Goal: Information Seeking & Learning: Learn about a topic

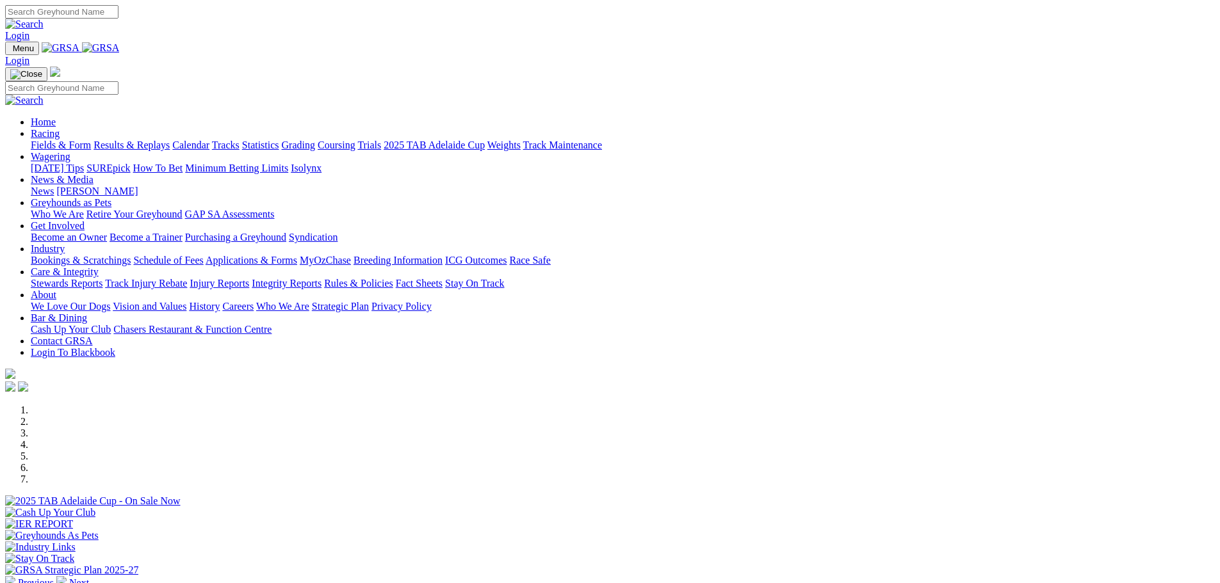
scroll to position [448, 0]
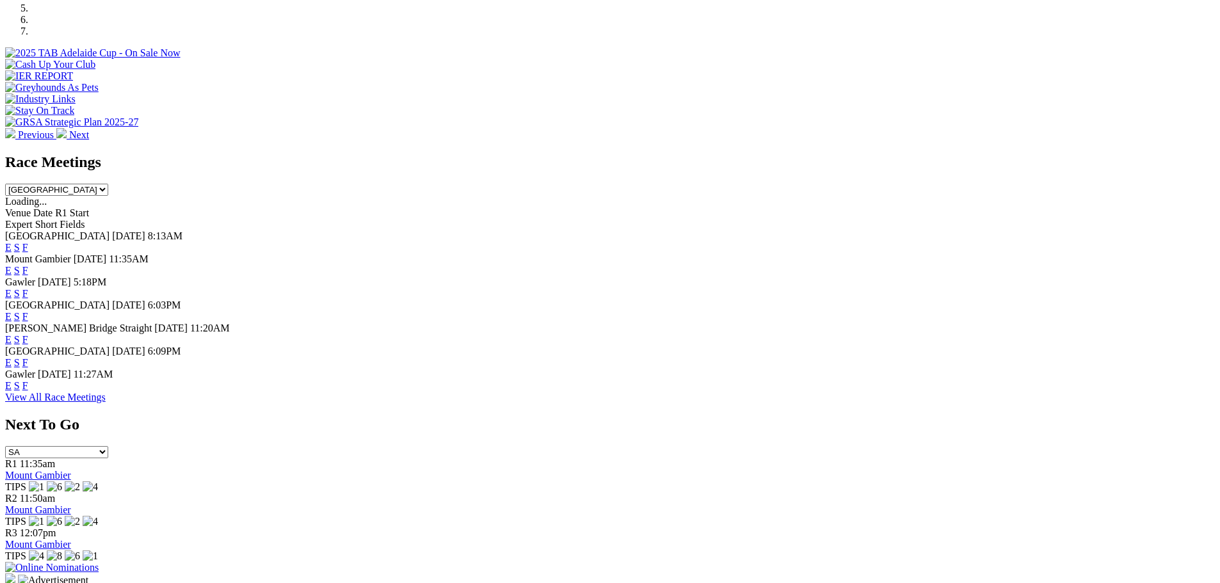
click at [28, 242] on link "F" at bounding box center [25, 247] width 6 height 11
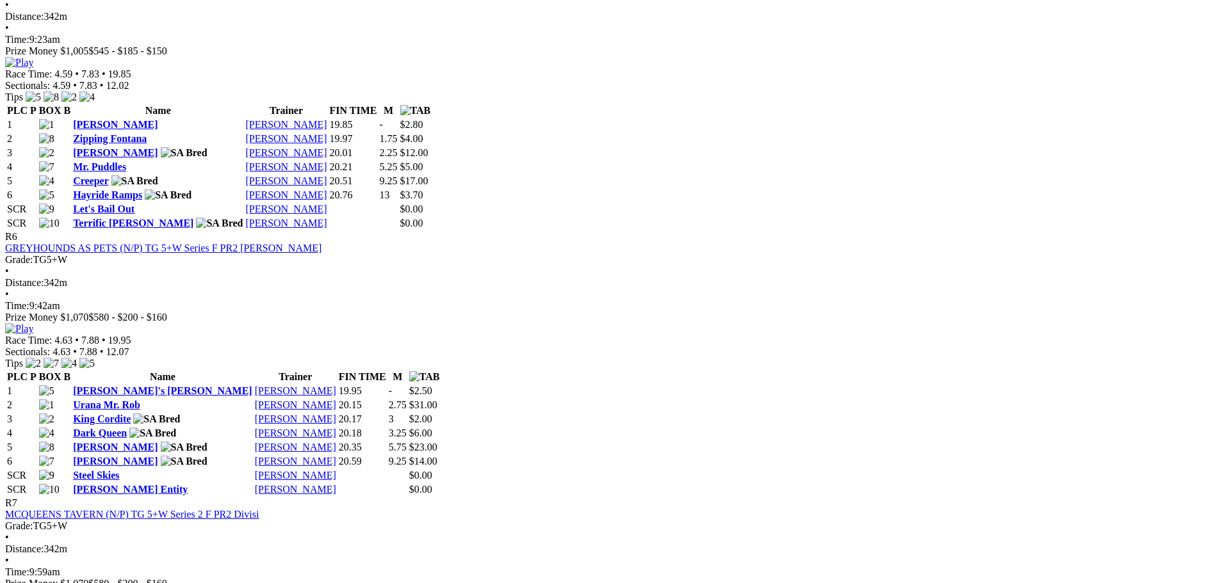
scroll to position [1729, 0]
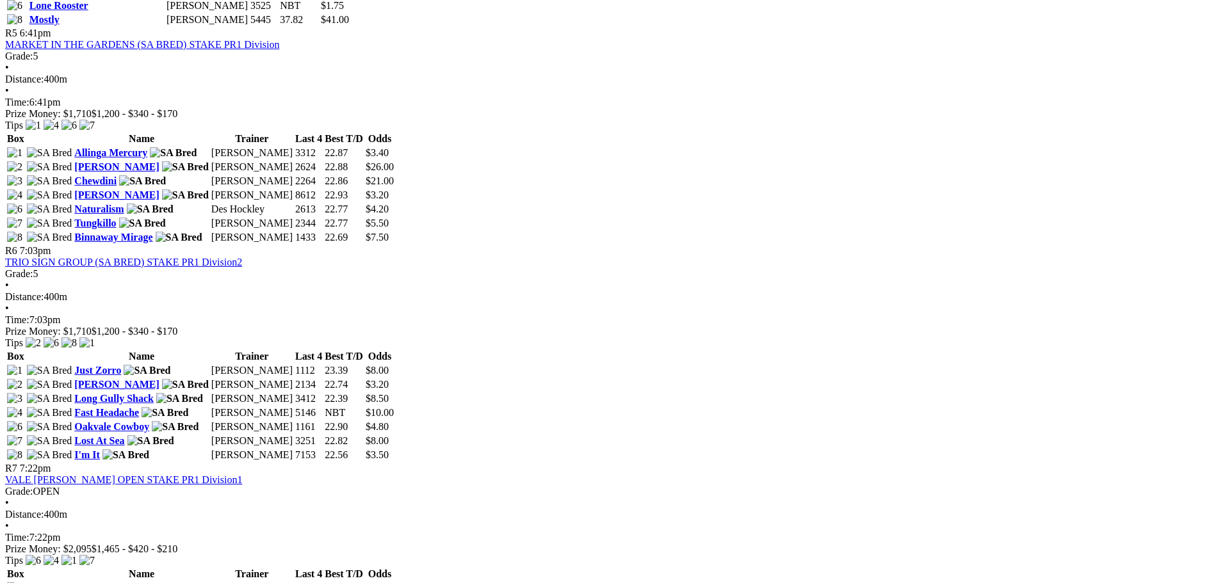
scroll to position [1409, 0]
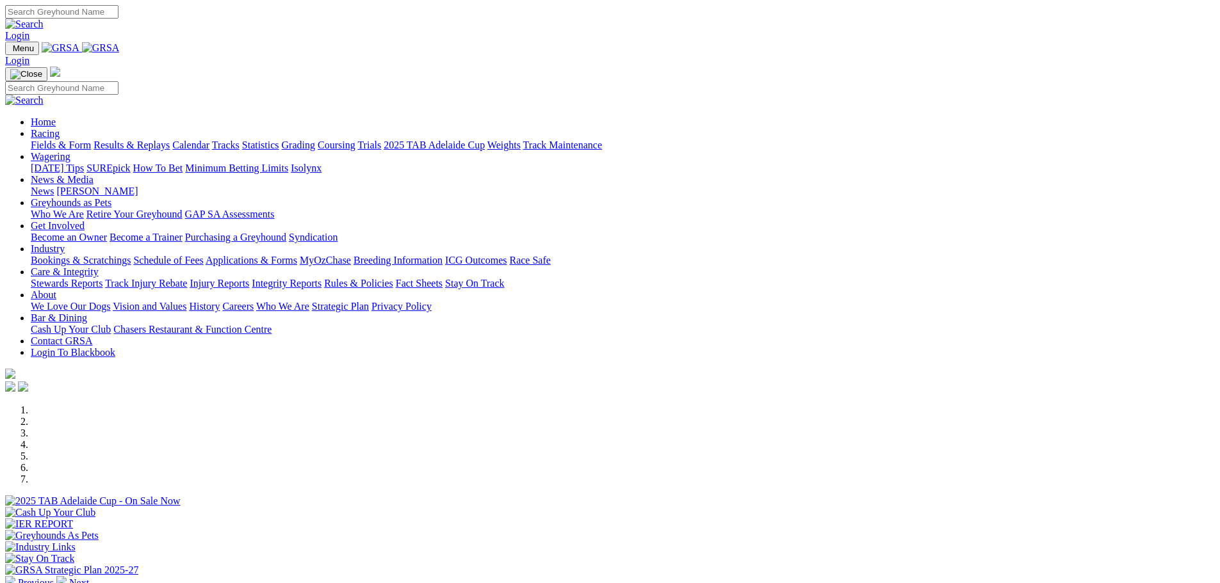
scroll to position [448, 0]
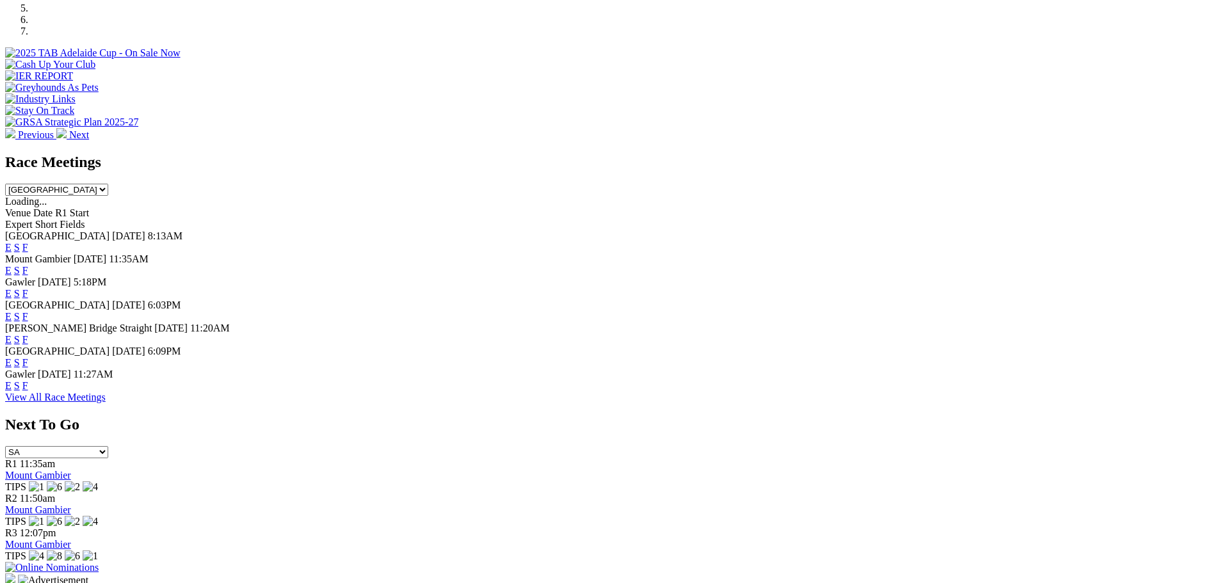
click at [28, 311] on link "F" at bounding box center [25, 316] width 6 height 11
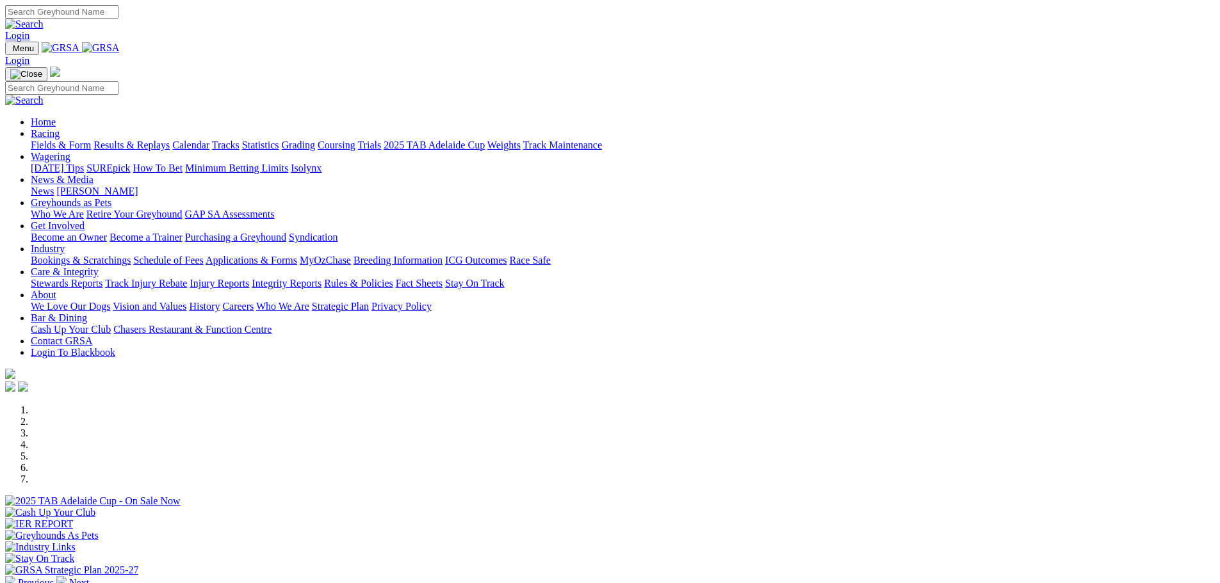
scroll to position [448, 0]
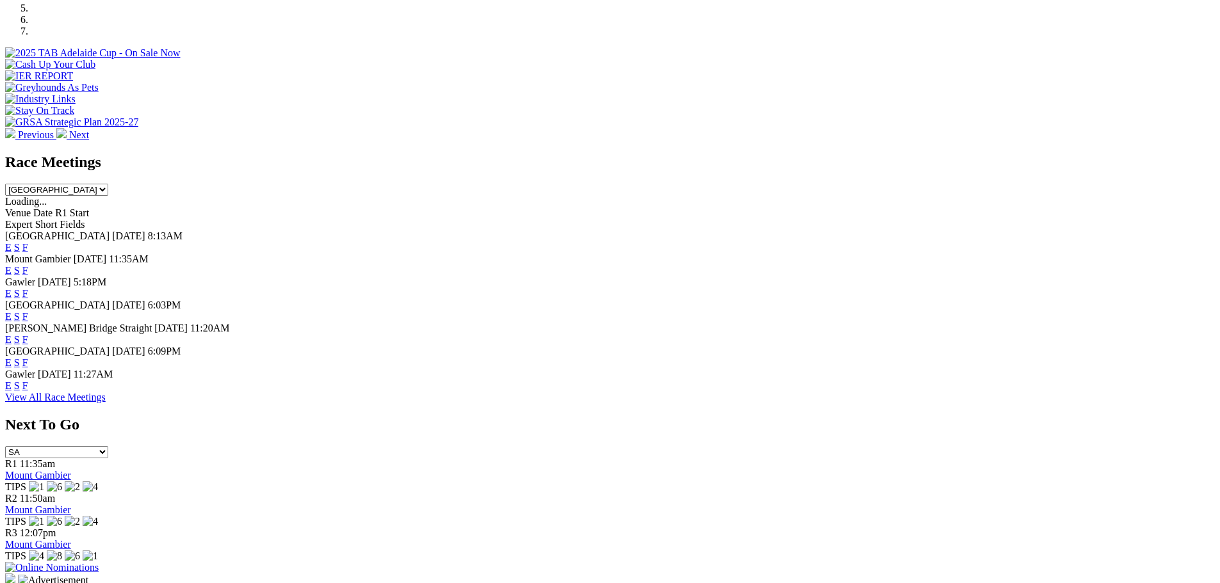
click at [28, 334] on link "F" at bounding box center [25, 339] width 6 height 11
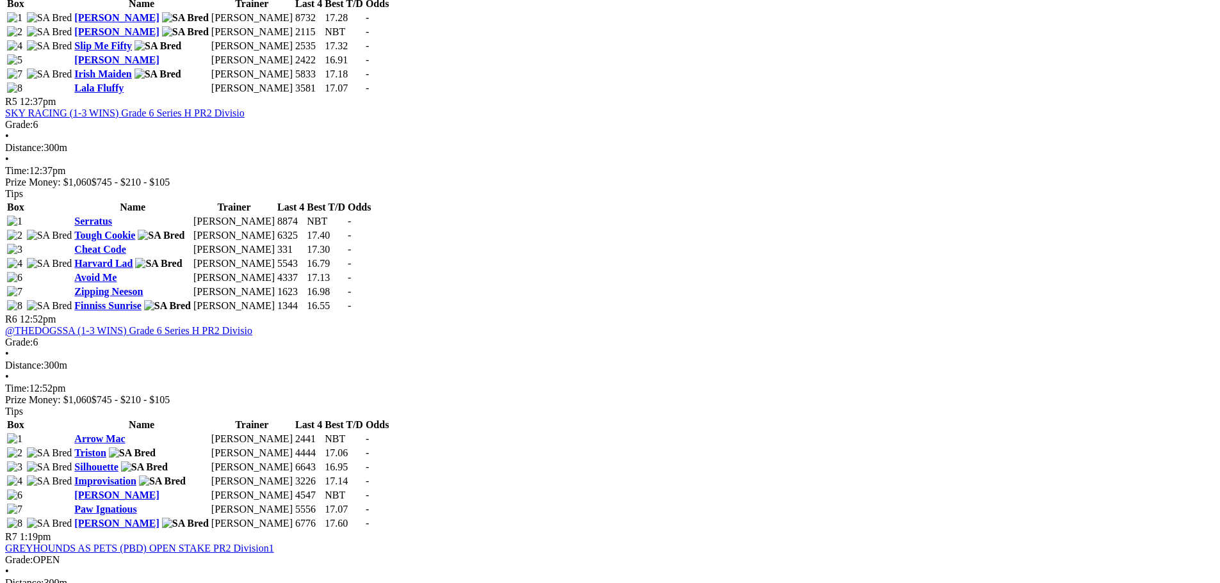
scroll to position [1153, 0]
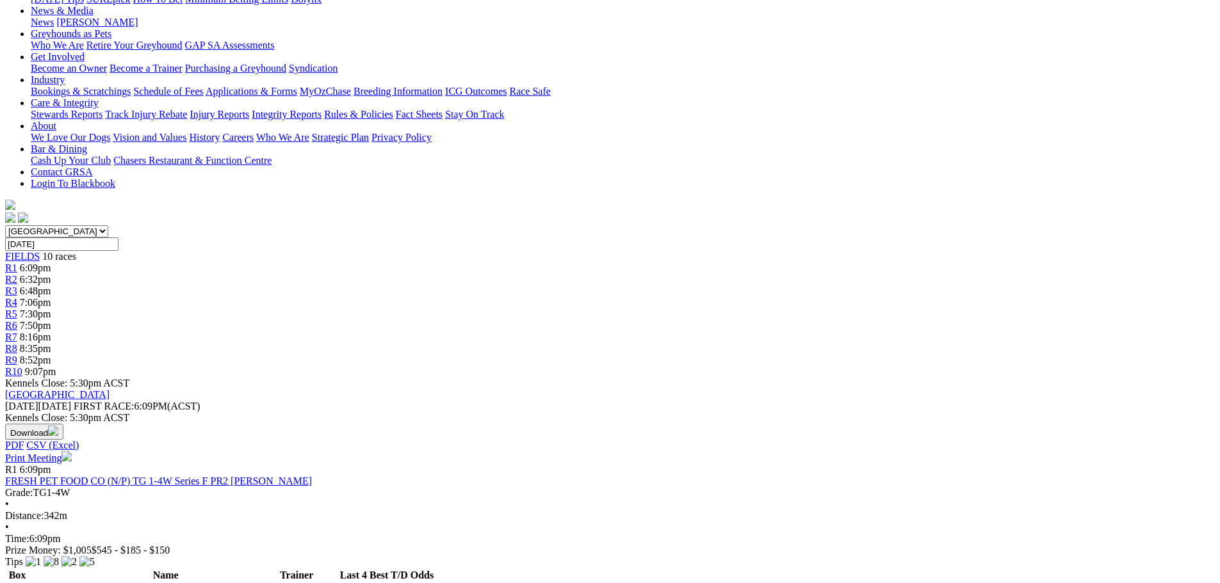
scroll to position [128, 0]
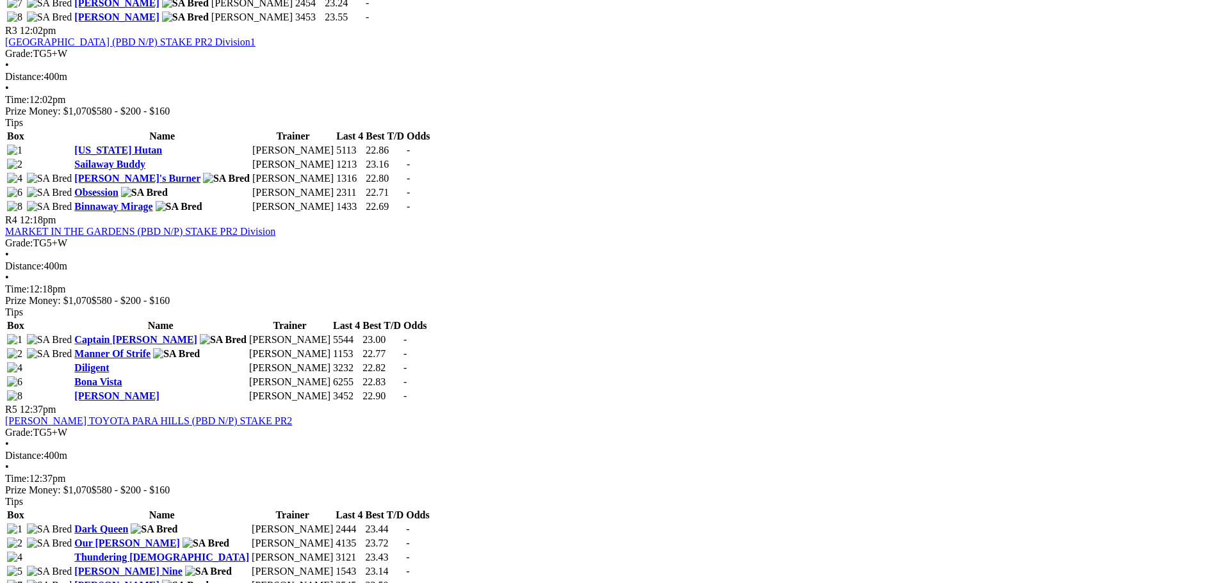
scroll to position [1075, 0]
